Goal: Task Accomplishment & Management: Complete application form

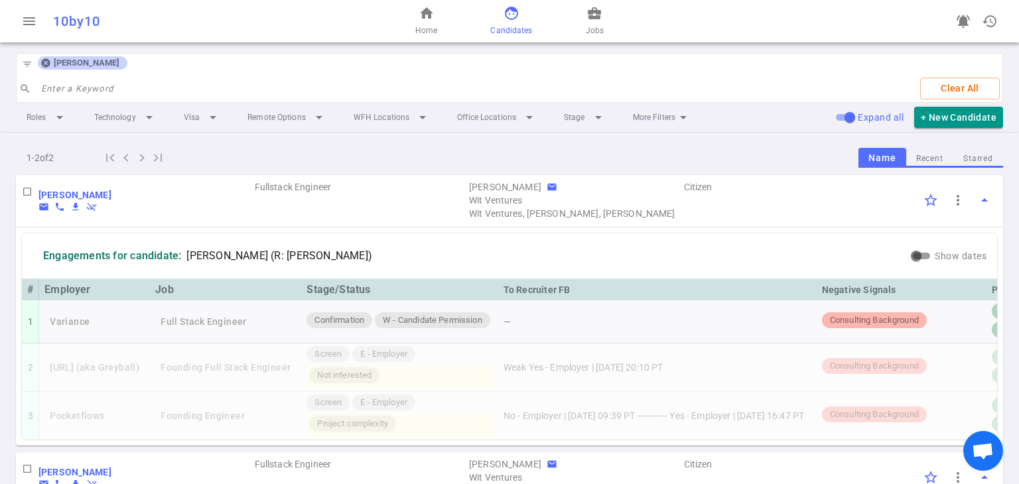
scroll to position [208, 0]
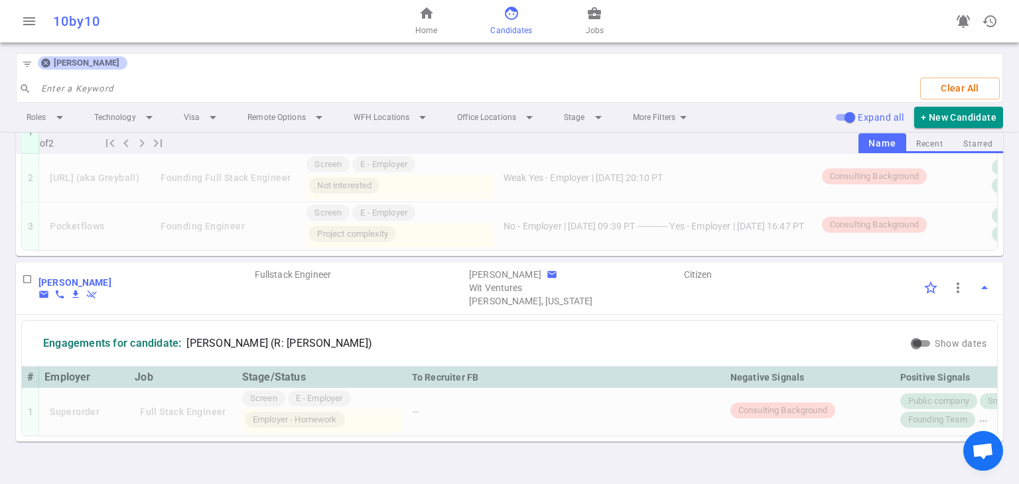
click at [46, 62] on icon at bounding box center [45, 63] width 11 height 11
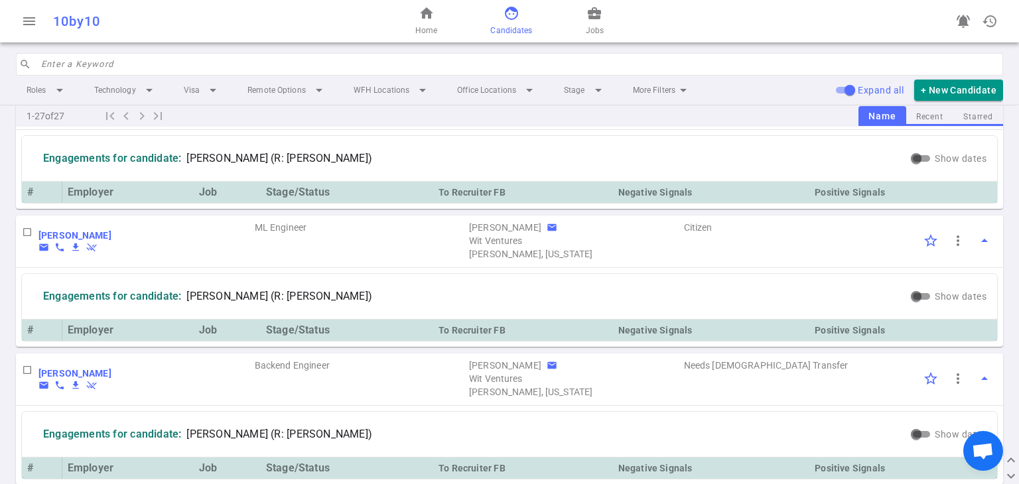
scroll to position [3353, 0]
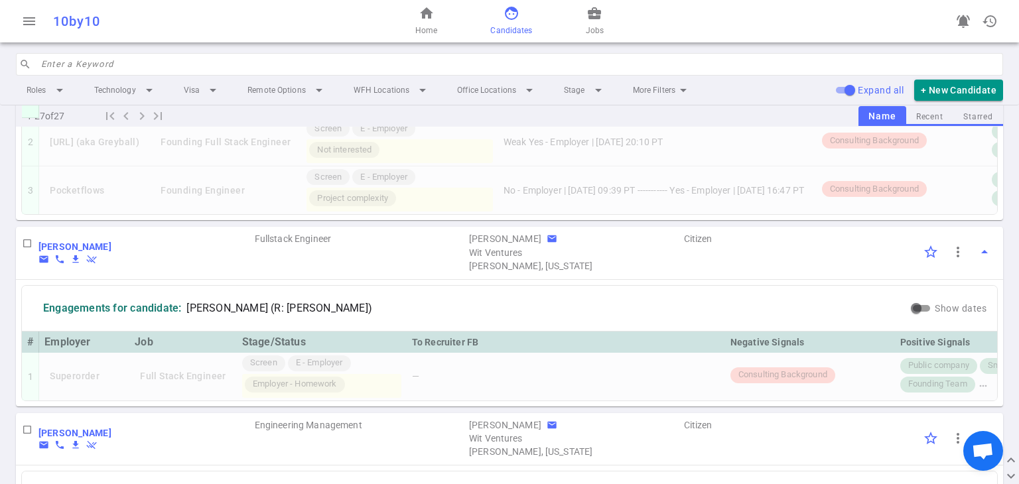
click at [68, 60] on input "search" at bounding box center [518, 64] width 954 height 21
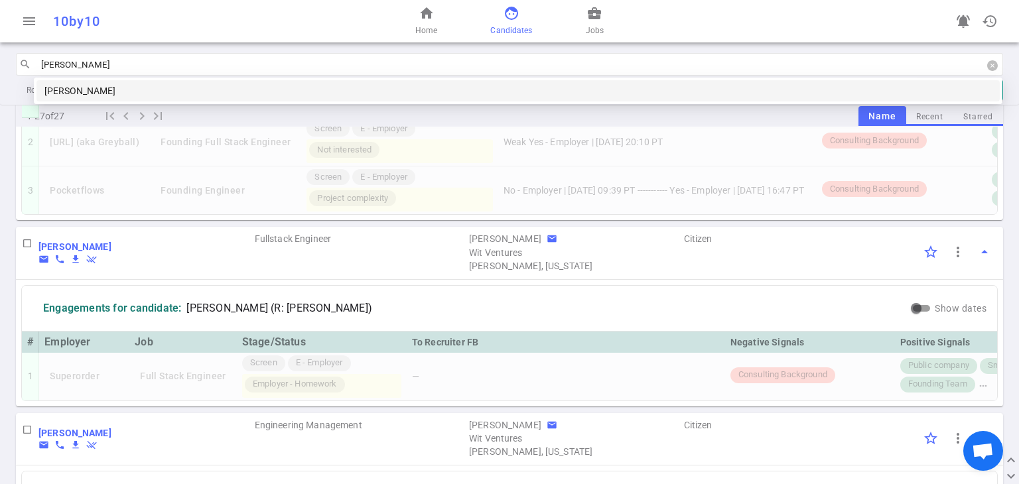
type input "Jeff sho"
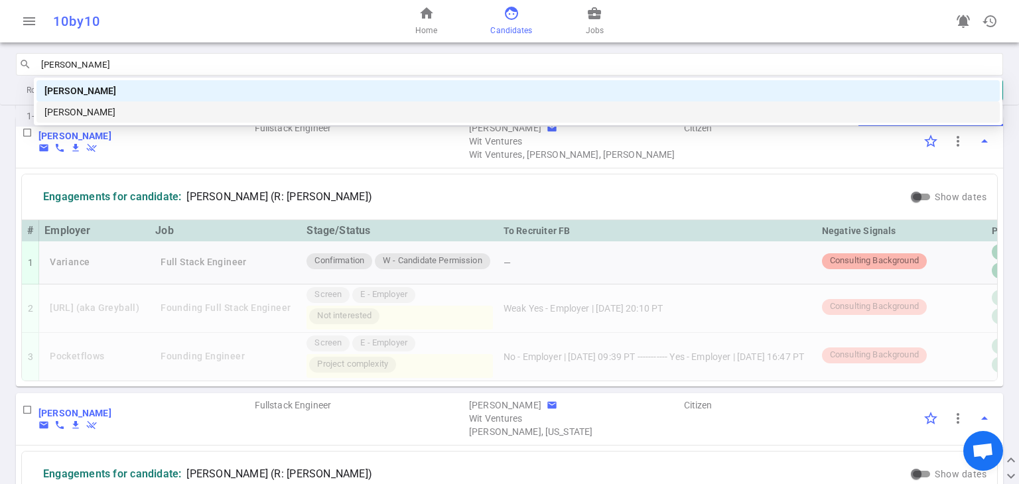
click at [96, 113] on div "[PERSON_NAME]" at bounding box center [517, 112] width 947 height 15
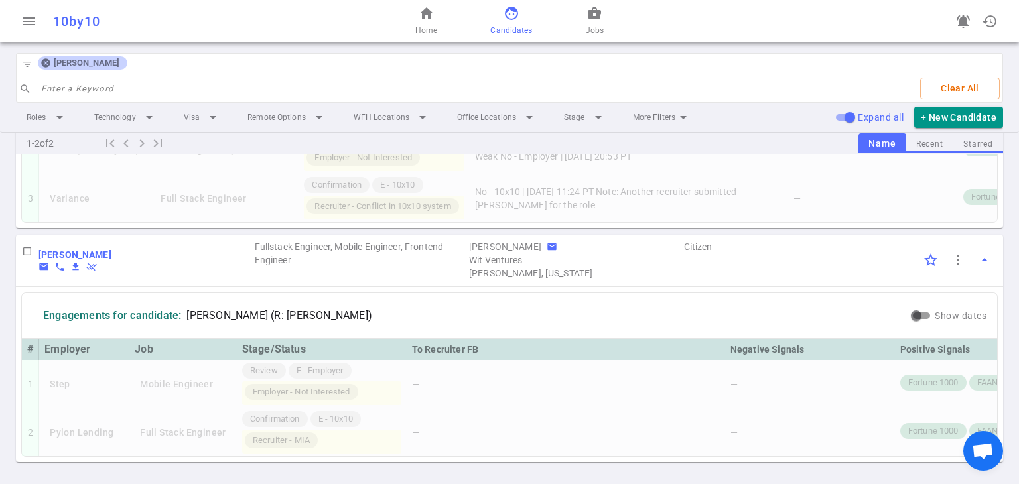
scroll to position [261, 0]
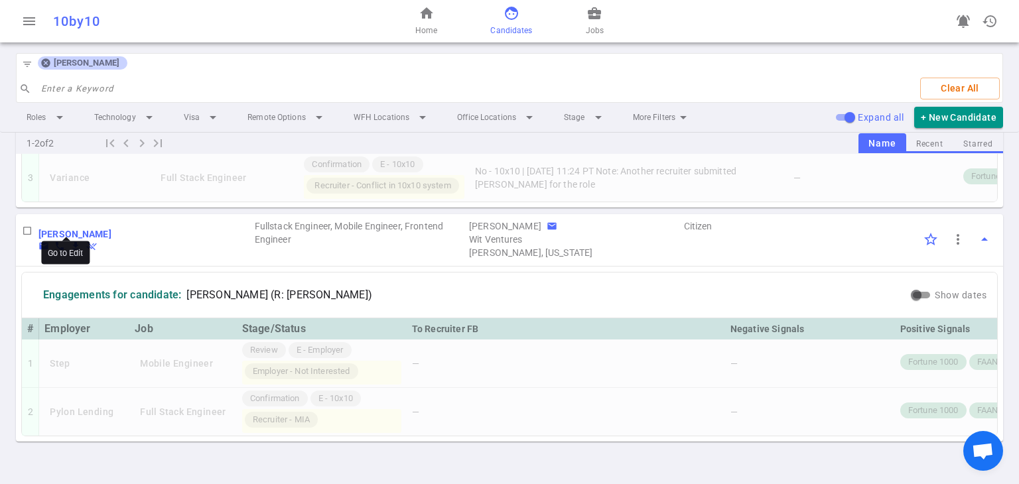
click at [79, 229] on b "[PERSON_NAME]" at bounding box center [74, 234] width 73 height 11
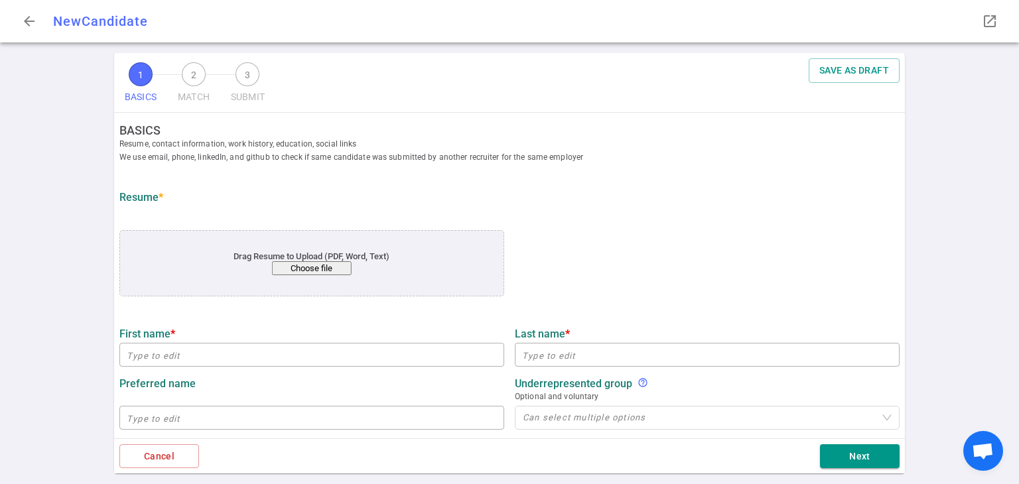
type input "[PERSON_NAME]"
type input "Shomali"
type input "[PERSON_NAME][EMAIL_ADDRESS][DOMAIN_NAME]"
type input "[PHONE_NUMBER]"
type input "[URL][DOMAIN_NAME]"
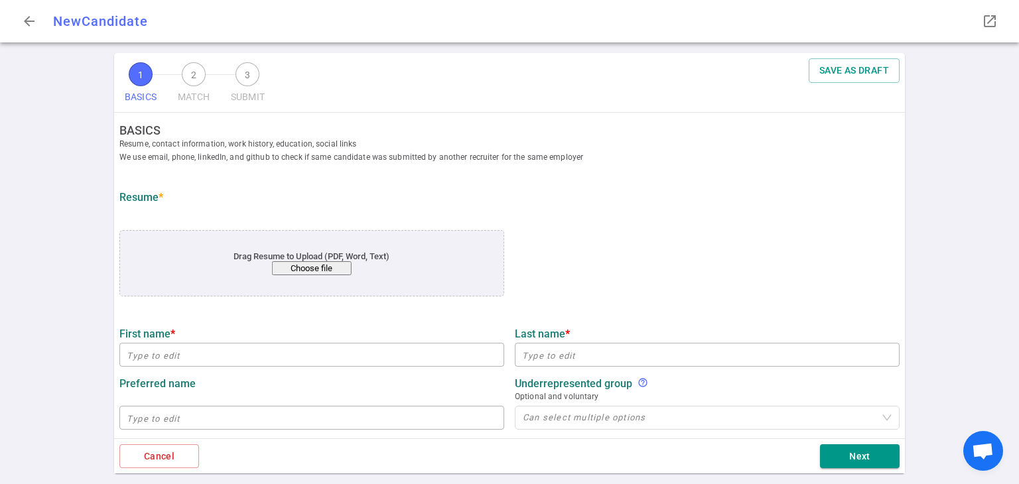
type textarea "[URL][DOMAIN_NAME]"
type input "Apple"
type textarea "Senior Software Engineer"
type input "7"
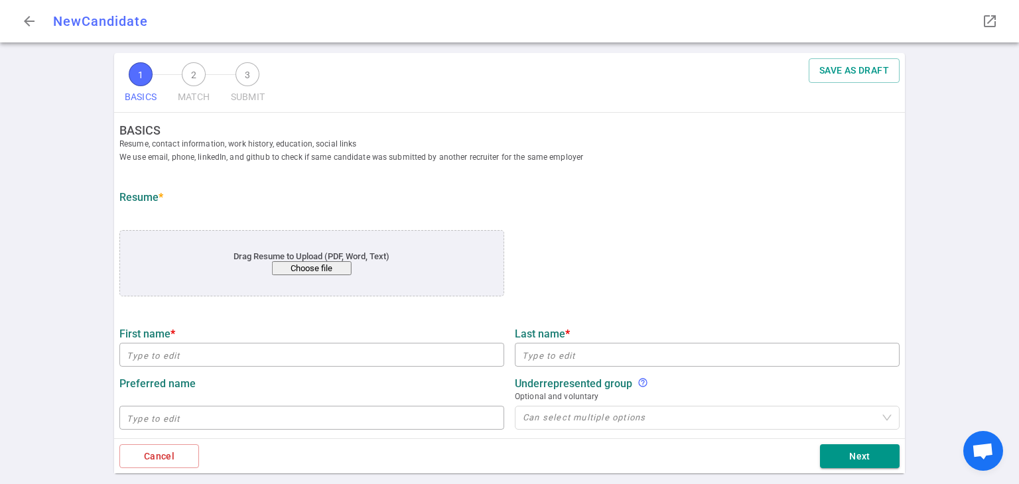
type input "[GEOGRAPHIC_DATA]"
type input "Technology Management"
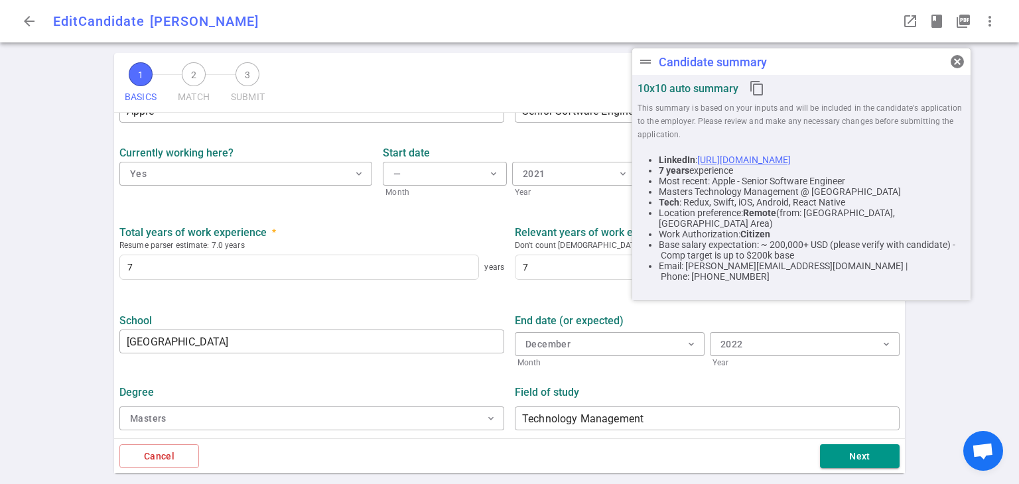
scroll to position [596, 0]
click at [843, 445] on button "Next" at bounding box center [860, 456] width 80 height 25
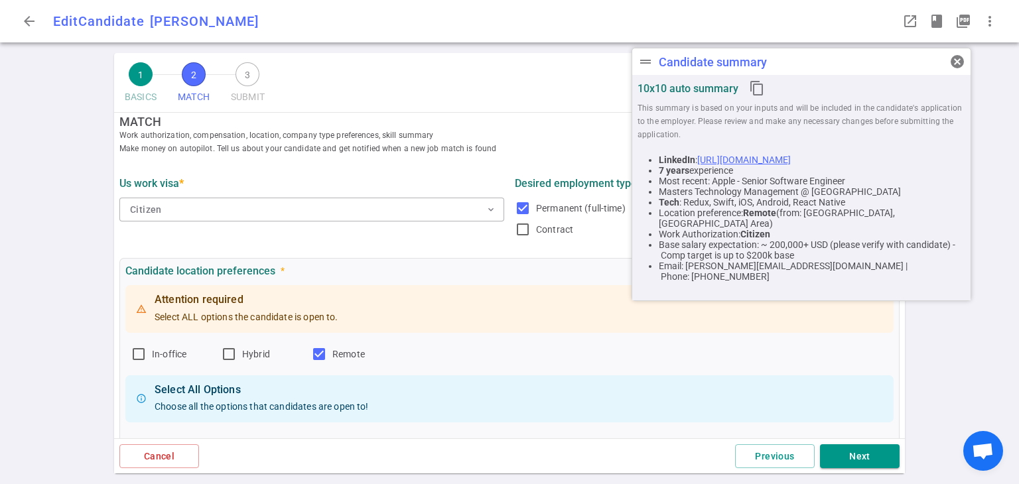
scroll to position [0, 0]
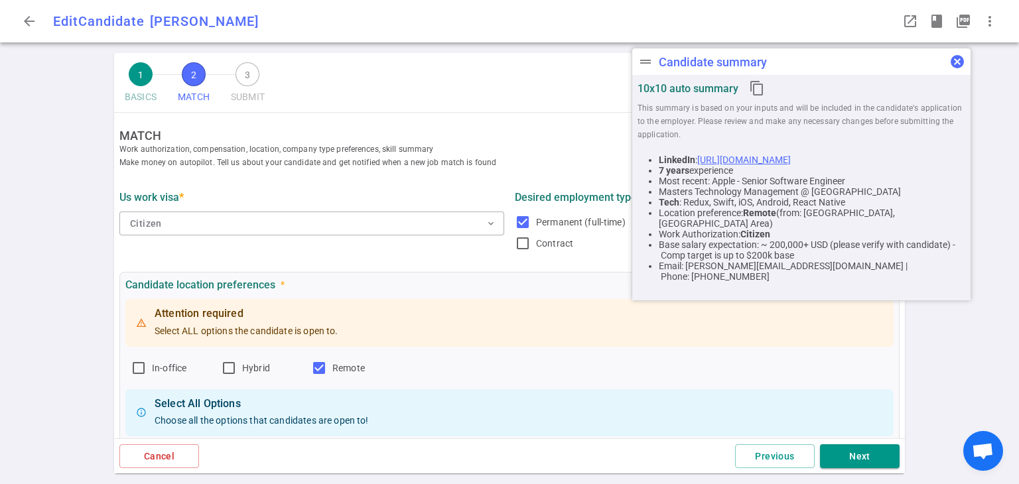
click at [957, 57] on span "cancel" at bounding box center [957, 62] width 16 height 16
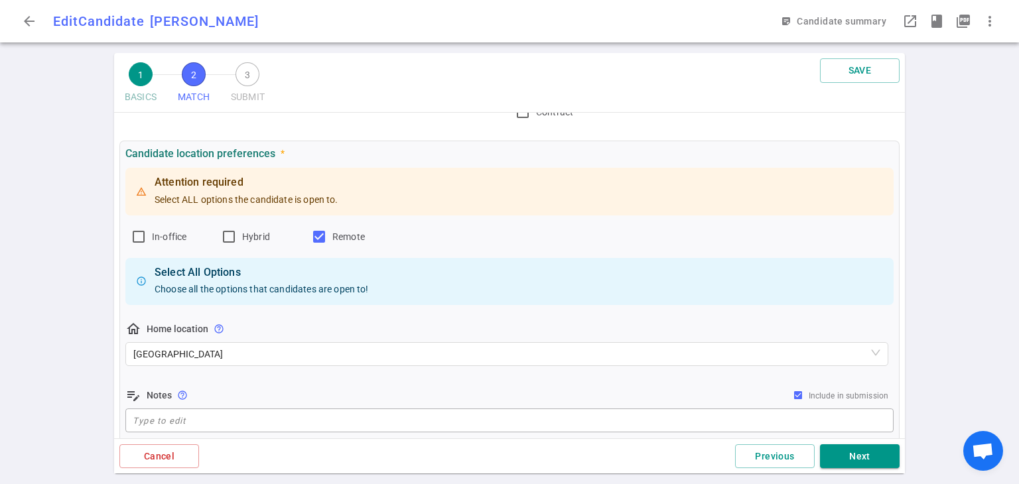
scroll to position [132, 0]
click at [149, 242] on label "In-office" at bounding box center [171, 236] width 80 height 21
click at [147, 242] on input "In-office" at bounding box center [139, 236] width 16 height 16
checkbox input "true"
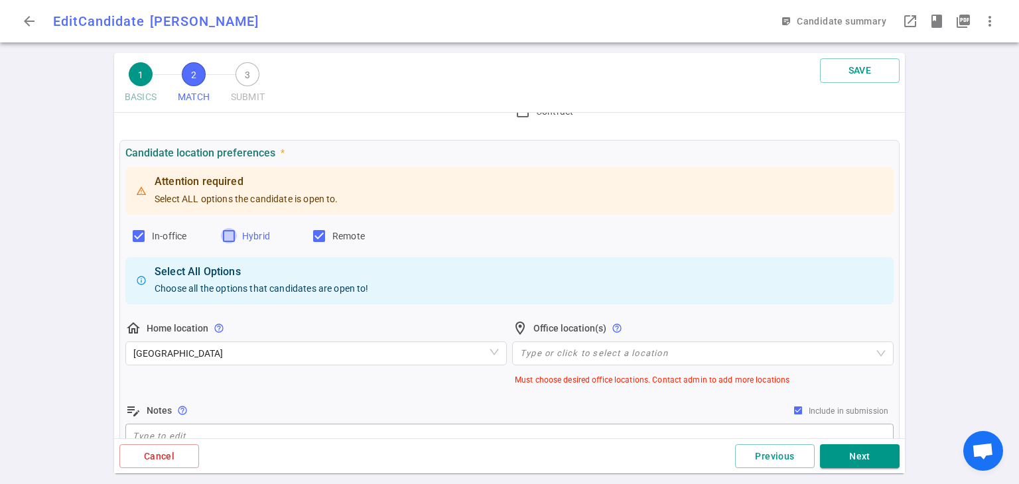
click at [236, 234] on input "Hybrid" at bounding box center [229, 236] width 16 height 16
checkbox input "true"
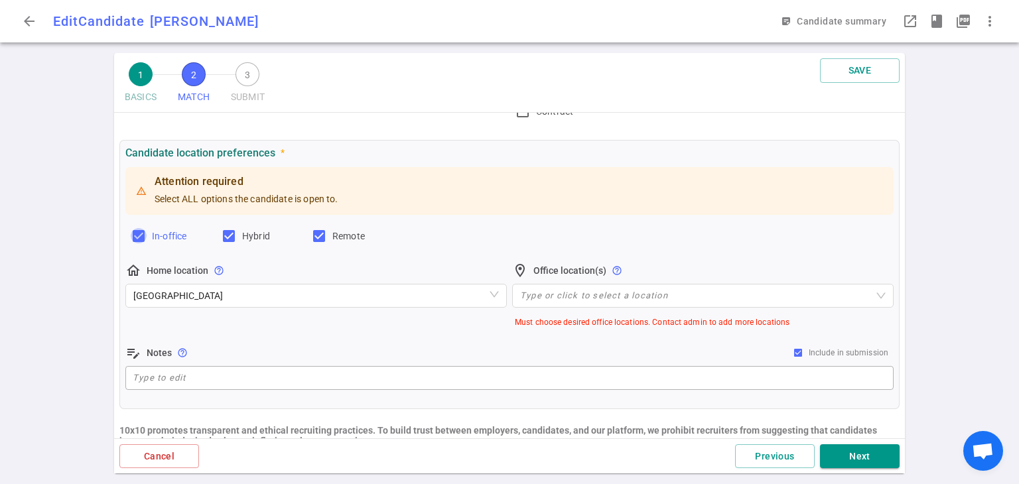
click at [143, 234] on input "In-office" at bounding box center [139, 236] width 16 height 16
checkbox input "false"
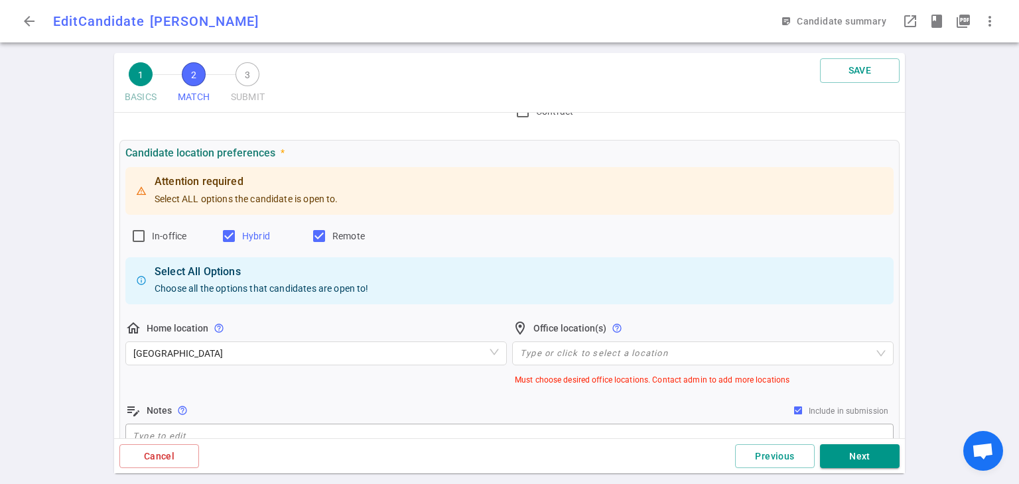
click at [237, 234] on label "Hybrid" at bounding box center [261, 236] width 80 height 21
click at [237, 234] on input "Hybrid" at bounding box center [229, 236] width 16 height 16
checkbox input "false"
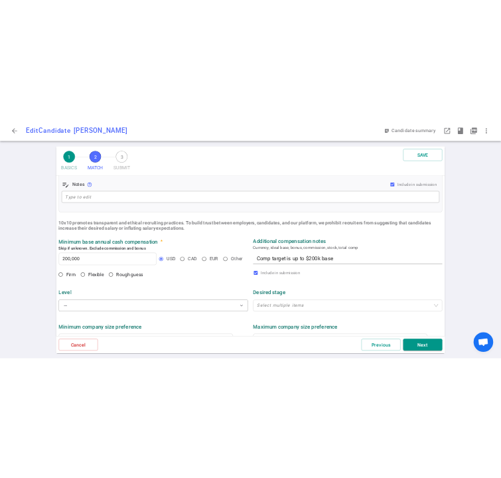
scroll to position [397, 0]
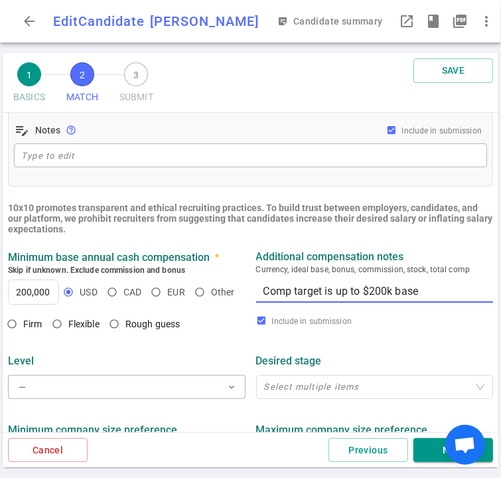
drag, startPoint x: 422, startPoint y: 290, endPoint x: 248, endPoint y: 290, distance: 173.8
click at [251, 290] on div "Additional compensation notes Currency, ideal base, bonus, commission, stock, t…" at bounding box center [375, 278] width 248 height 57
paste textarea "$200K - $250K base, large range but depends on responsibilities and equity"
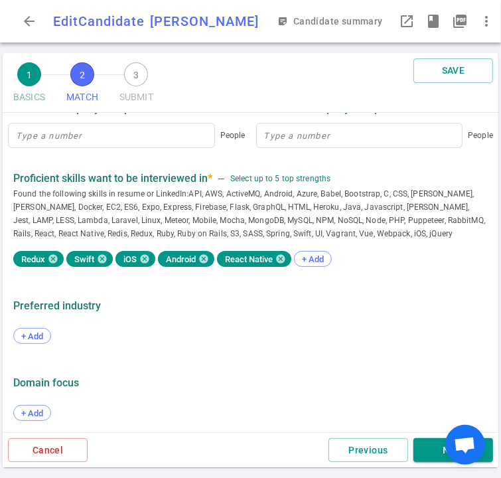
scroll to position [735, 0]
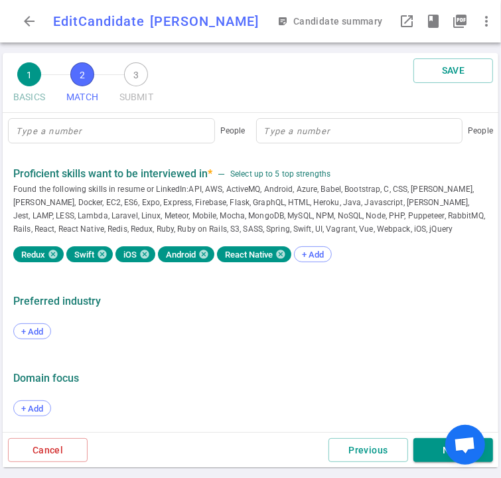
type textarea "$200K - $250K base, large range but depends on responsibilities and equity"
click at [427, 461] on div "Cancel Previous Next" at bounding box center [251, 450] width 496 height 36
click at [429, 450] on button "Next" at bounding box center [453, 450] width 80 height 25
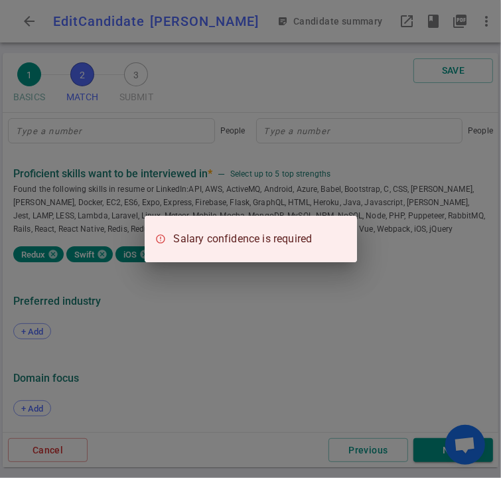
click at [299, 275] on div "Salary confidence is required" at bounding box center [250, 239] width 501 height 478
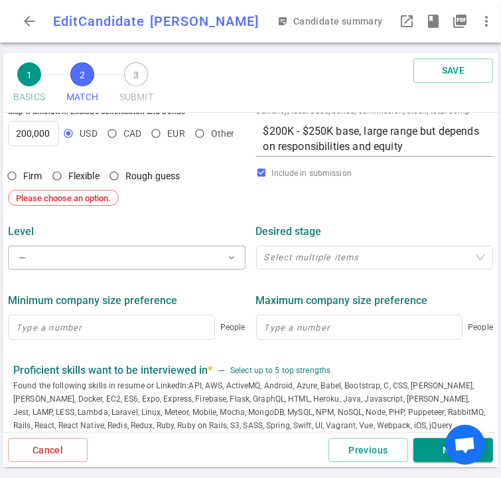
scroll to position [555, 0]
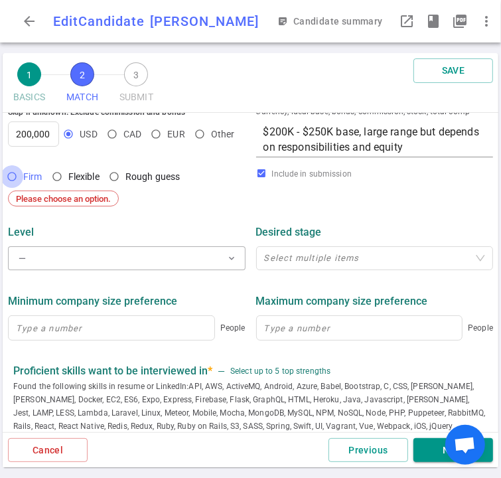
click at [11, 184] on input "Firm" at bounding box center [12, 176] width 23 height 23
radio input "true"
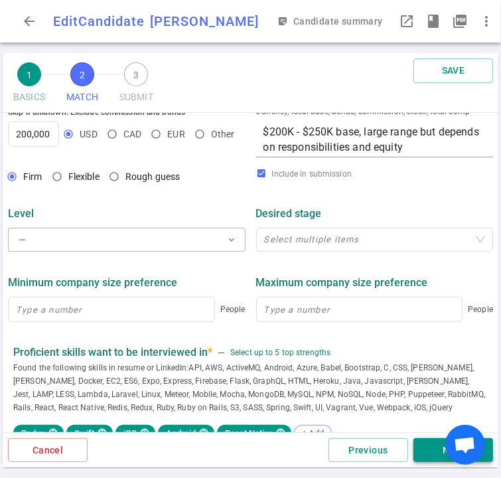
click at [417, 450] on button "Next" at bounding box center [453, 450] width 80 height 25
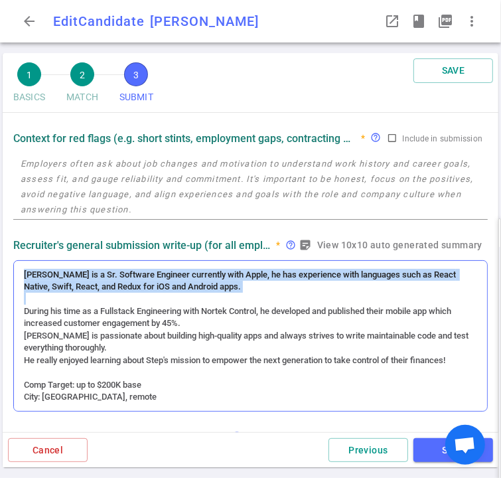
scroll to position [159, 0]
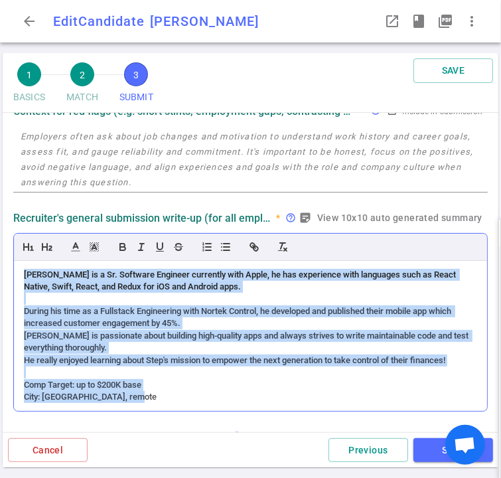
drag, startPoint x: 25, startPoint y: 272, endPoint x: 228, endPoint y: 396, distance: 238.5
click at [228, 396] on div "[PERSON_NAME] is a Sr. Software Engineer currently with Apple, he has experienc…" at bounding box center [250, 336] width 473 height 151
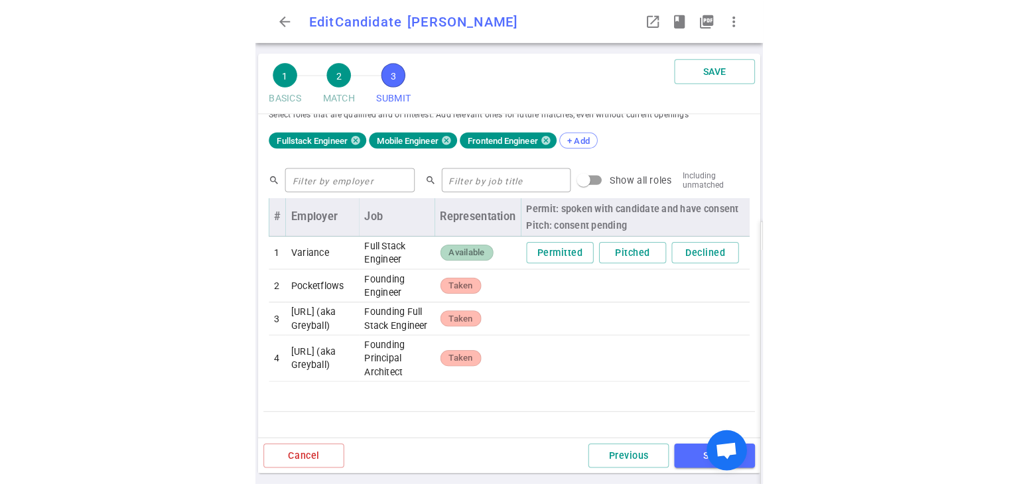
scroll to position [539, 0]
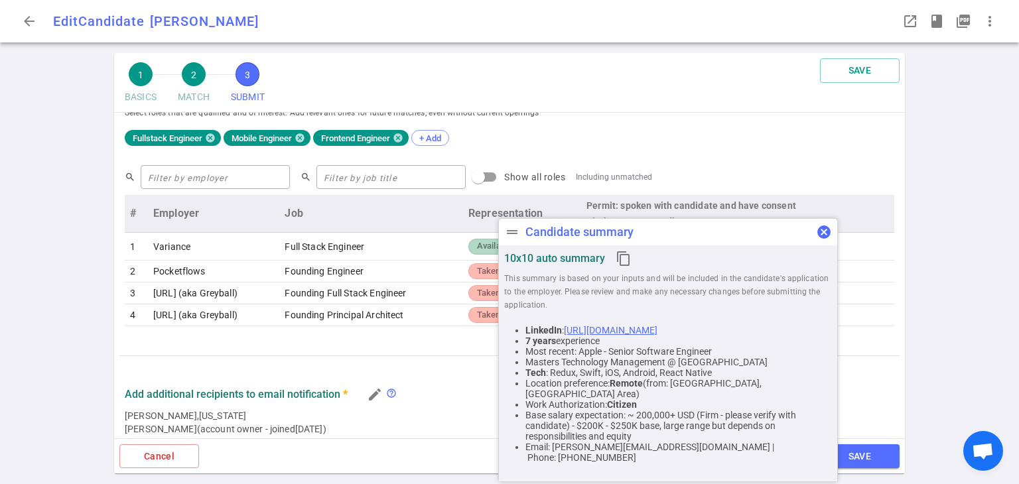
click at [828, 227] on span "cancel" at bounding box center [824, 232] width 16 height 16
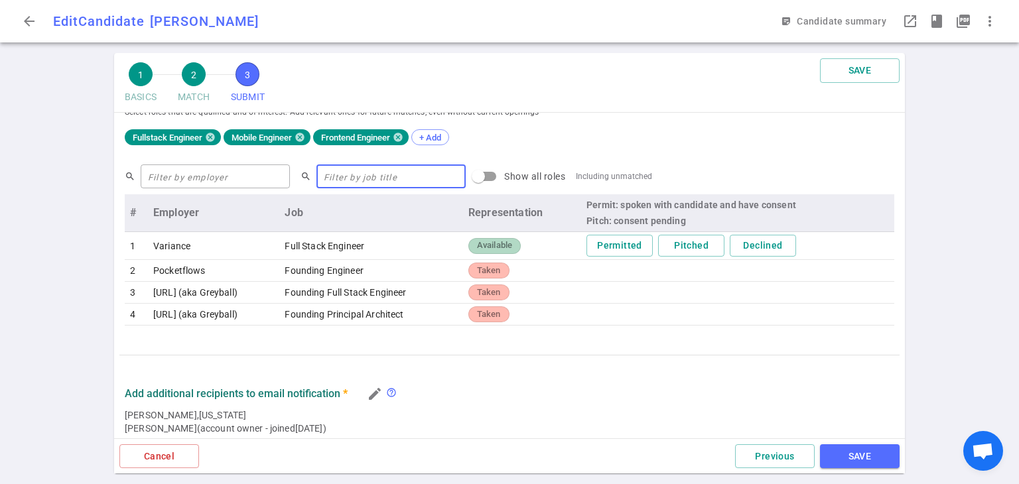
click at [323, 182] on input "text" at bounding box center [390, 176] width 149 height 21
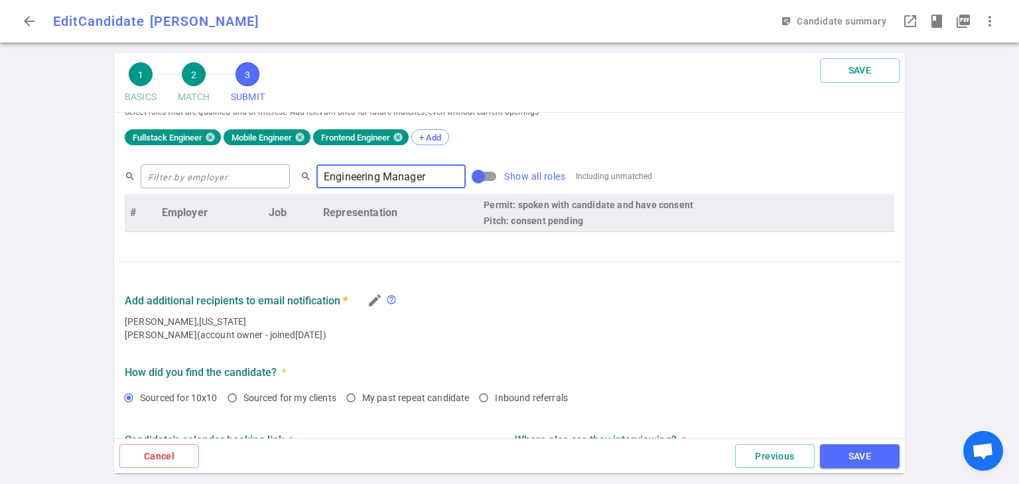
type input "Engineering Manager"
click at [450, 174] on input "Show all roles" at bounding box center [478, 176] width 76 height 25
checkbox input "true"
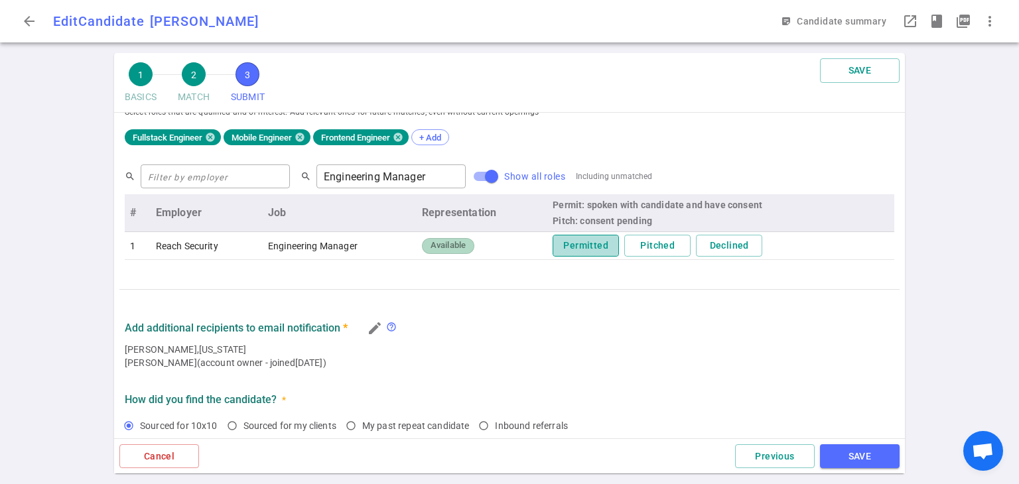
click at [586, 251] on button "Permitted" at bounding box center [586, 246] width 66 height 22
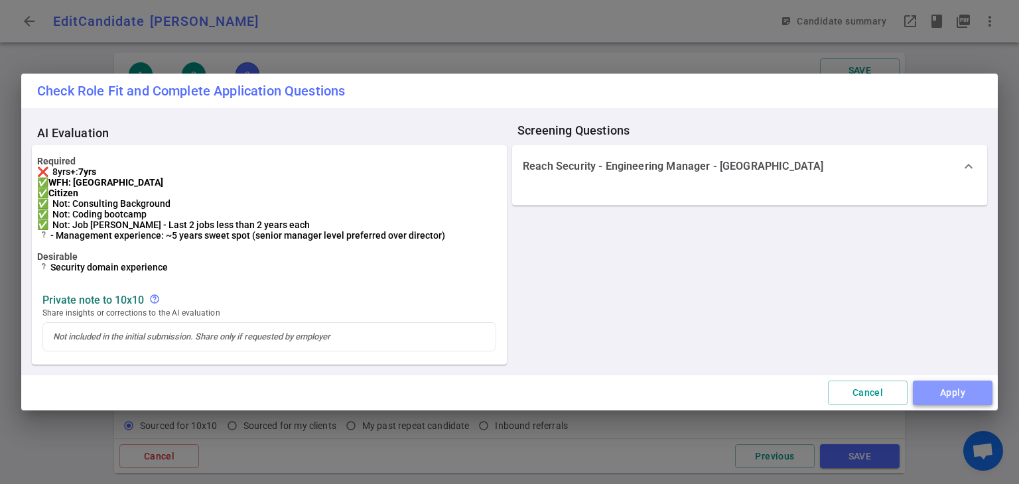
click at [952, 399] on button "Apply" at bounding box center [953, 393] width 80 height 25
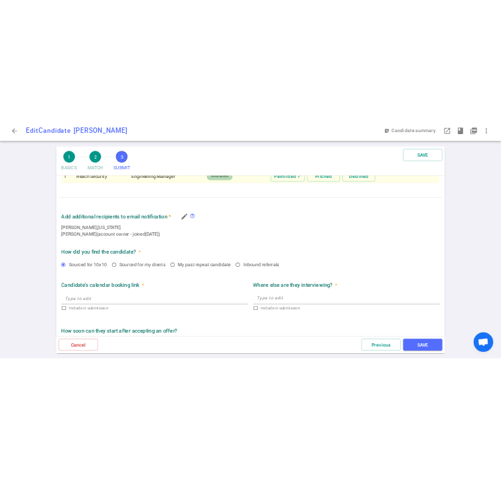
scroll to position [673, 0]
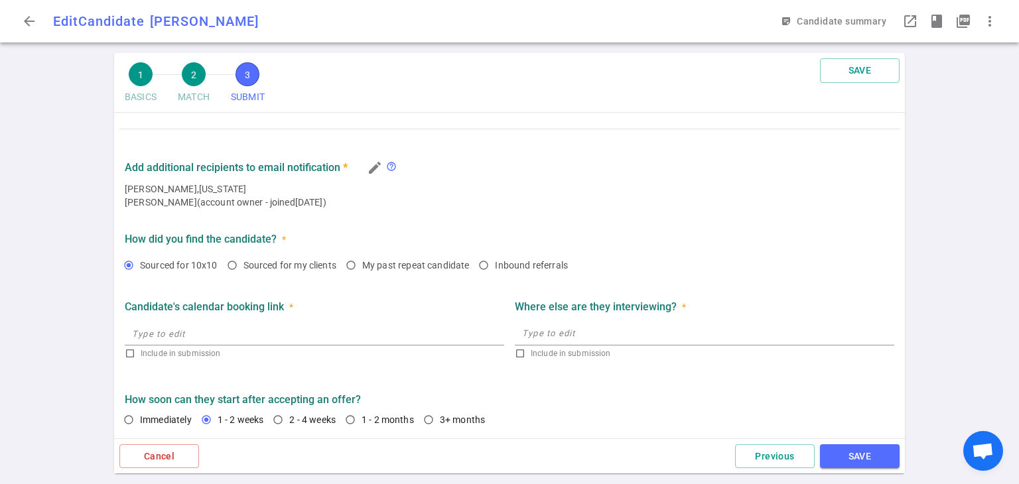
click at [868, 459] on button "SAVE" at bounding box center [860, 456] width 80 height 25
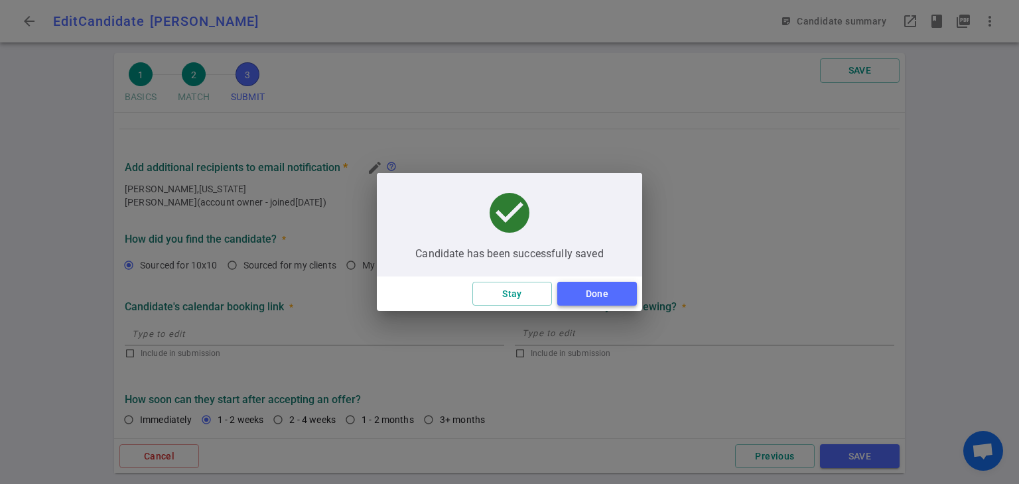
click at [620, 300] on button "Done" at bounding box center [597, 294] width 80 height 25
